Goal: Task Accomplishment & Management: Use online tool/utility

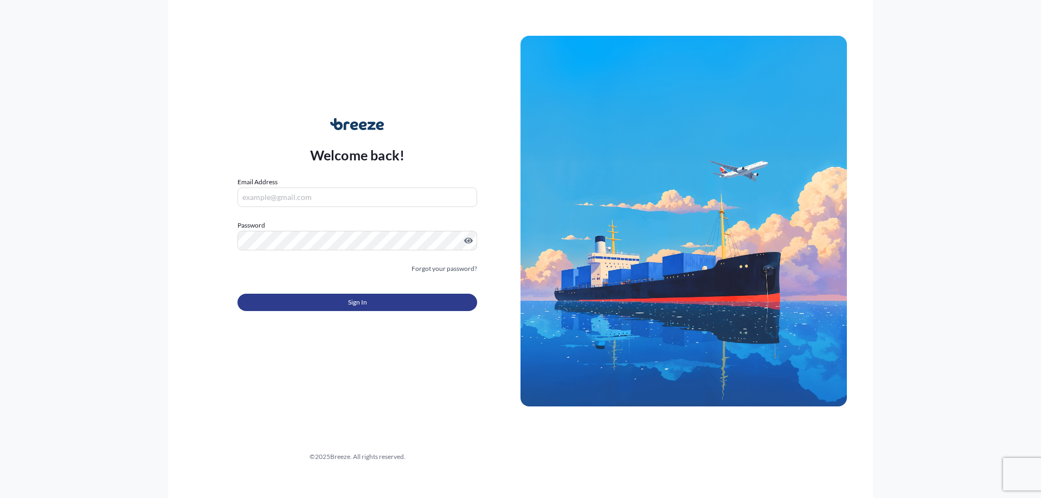
type input "[PERSON_NAME][EMAIL_ADDRESS][DOMAIN_NAME]"
click at [369, 310] on button "Sign In" at bounding box center [357, 302] width 240 height 17
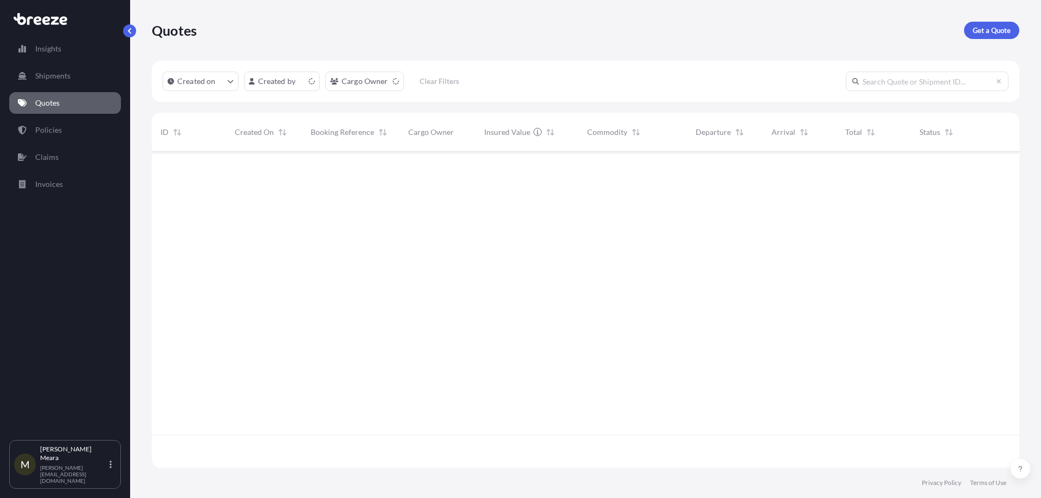
scroll to position [314, 859]
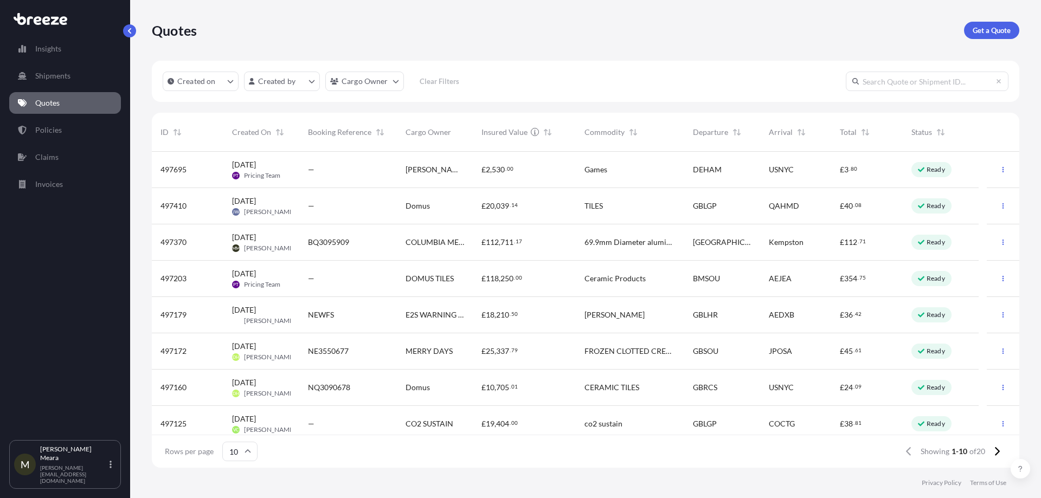
click at [449, 248] on div "COLUMBIA METALS" at bounding box center [435, 242] width 76 height 36
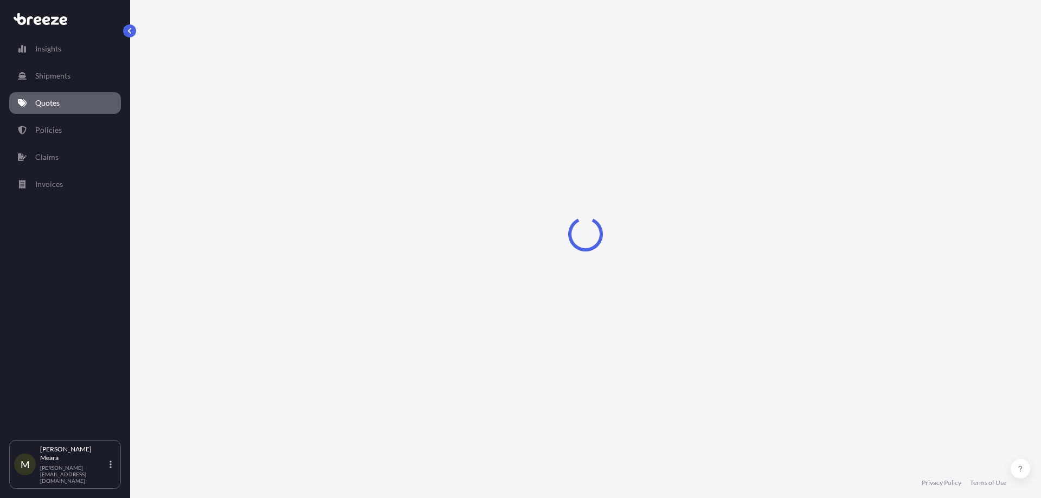
select select "Road"
select select "1"
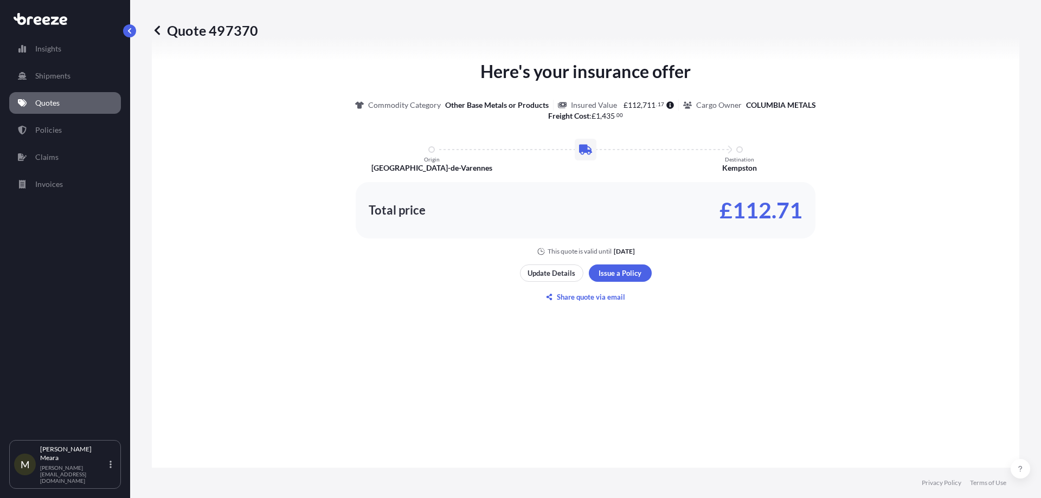
scroll to position [546, 0]
